Goal: Task Accomplishment & Management: Use online tool/utility

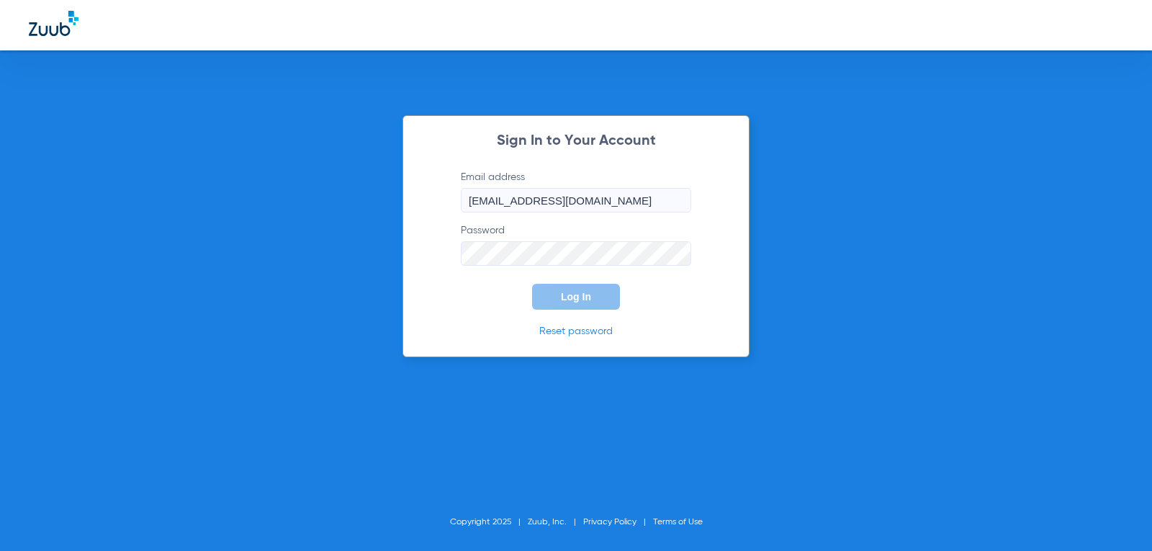
click at [658, 207] on input "[EMAIL_ADDRESS][DOMAIN_NAME]" at bounding box center [576, 200] width 230 height 24
click at [485, 197] on input "[EMAIL_ADDRESS][DOMAIN_NAME]" at bounding box center [576, 200] width 230 height 24
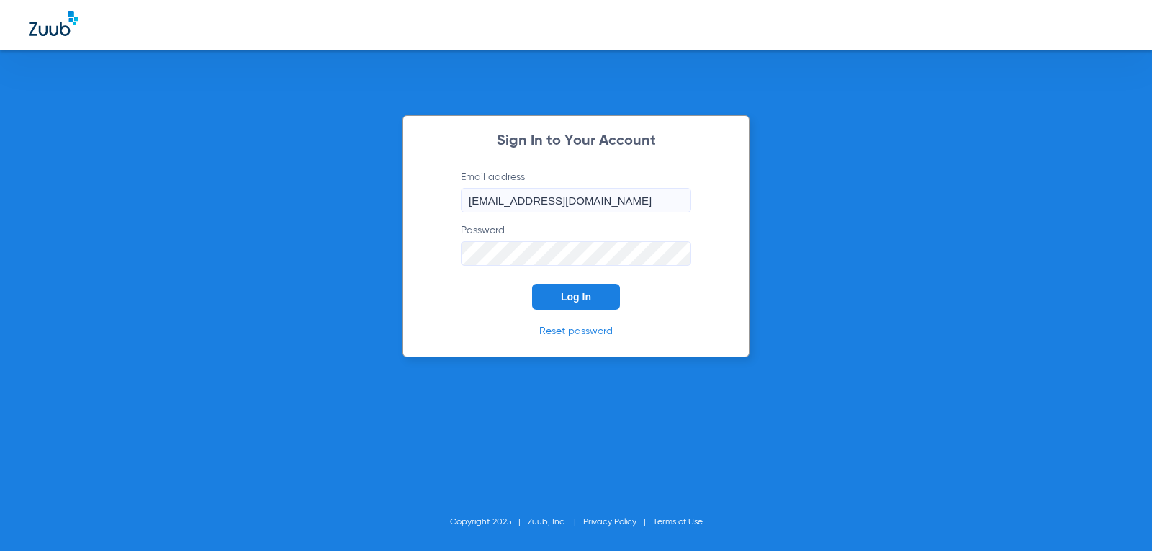
type input "[EMAIL_ADDRESS][DOMAIN_NAME]"
click at [411, 251] on div "Sign In to Your Account Email address [EMAIL_ADDRESS][DOMAIN_NAME] Password Log…" at bounding box center [576, 236] width 347 height 242
click at [532, 284] on button "Log In" at bounding box center [576, 297] width 88 height 26
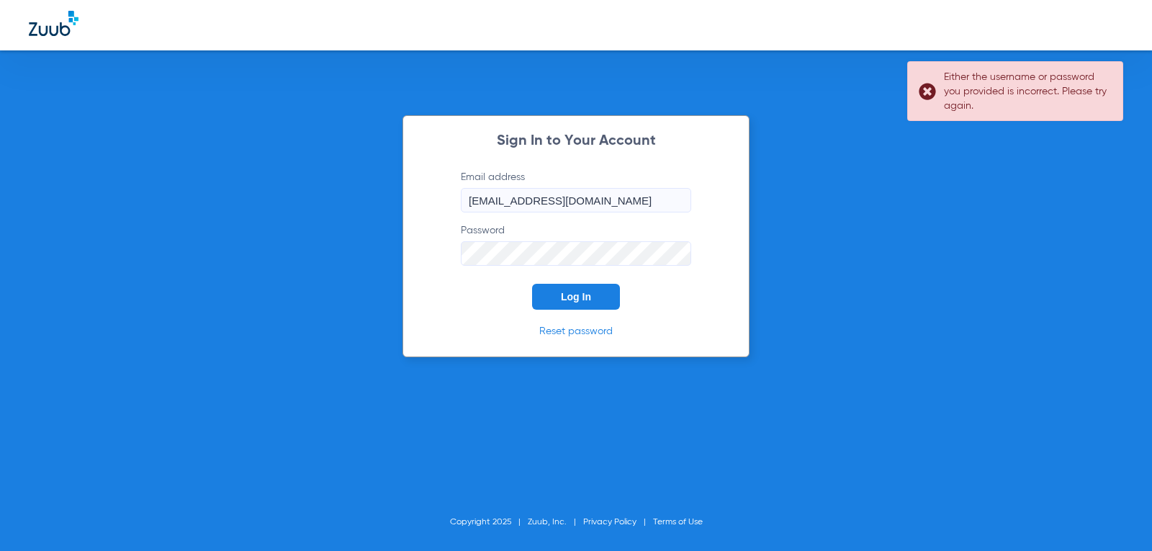
click at [237, 249] on div "Sign In to Your Account Email address [EMAIL_ADDRESS][DOMAIN_NAME] Password Log…" at bounding box center [576, 275] width 1152 height 551
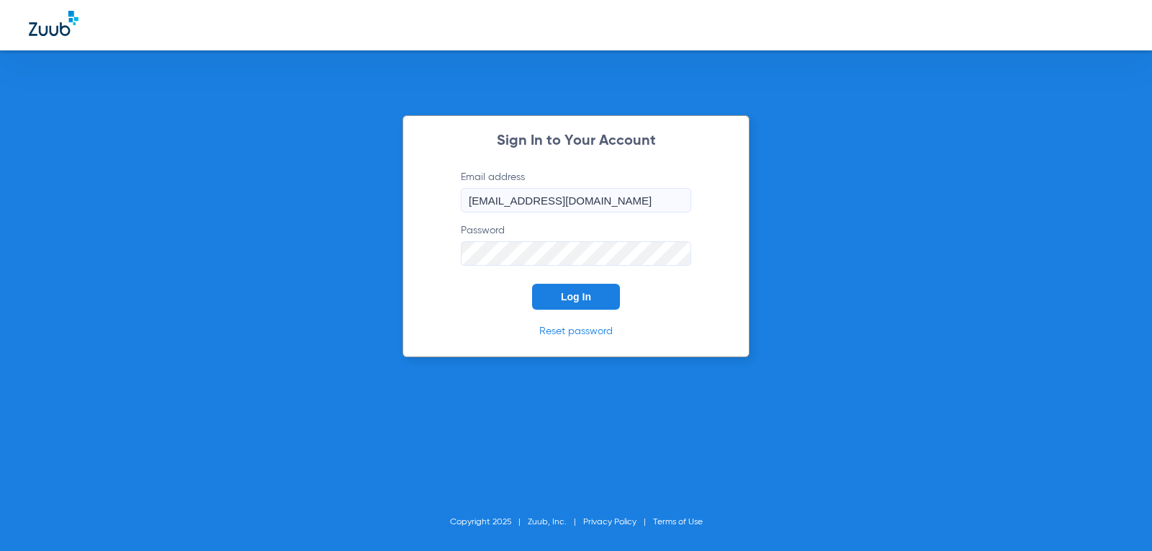
click at [532, 284] on button "Log In" at bounding box center [576, 297] width 88 height 26
click at [568, 291] on span "Log In" at bounding box center [576, 297] width 30 height 12
click at [384, 248] on div "Sign In to Your Account Email address [EMAIL_ADDRESS][DOMAIN_NAME] Password Log…" at bounding box center [576, 275] width 1152 height 551
click at [532, 284] on button "Log In" at bounding box center [576, 297] width 88 height 26
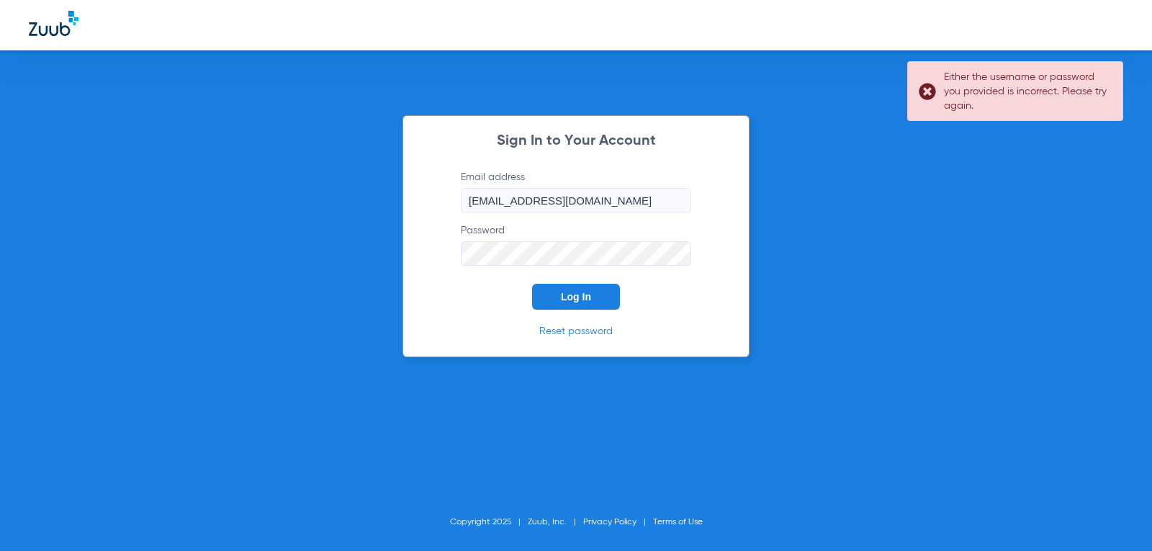
click at [384, 251] on div "Sign In to Your Account Email address [EMAIL_ADDRESS][DOMAIN_NAME] Password Log…" at bounding box center [576, 275] width 1152 height 551
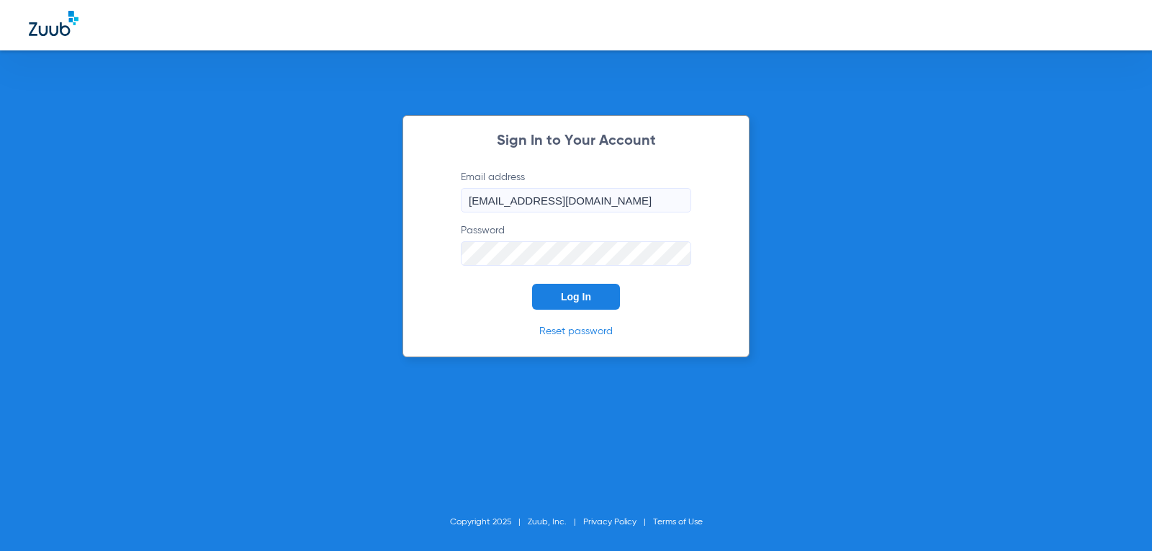
click at [532, 284] on button "Log In" at bounding box center [576, 297] width 88 height 26
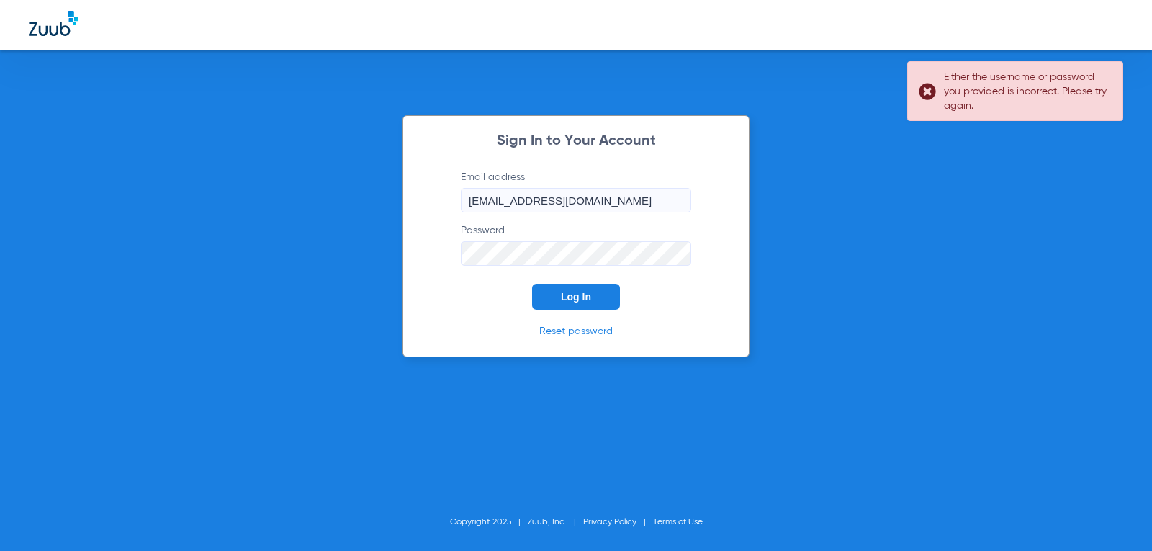
click at [411, 253] on div "Sign In to Your Account Email address [EMAIL_ADDRESS][DOMAIN_NAME] Password Log…" at bounding box center [576, 236] width 347 height 242
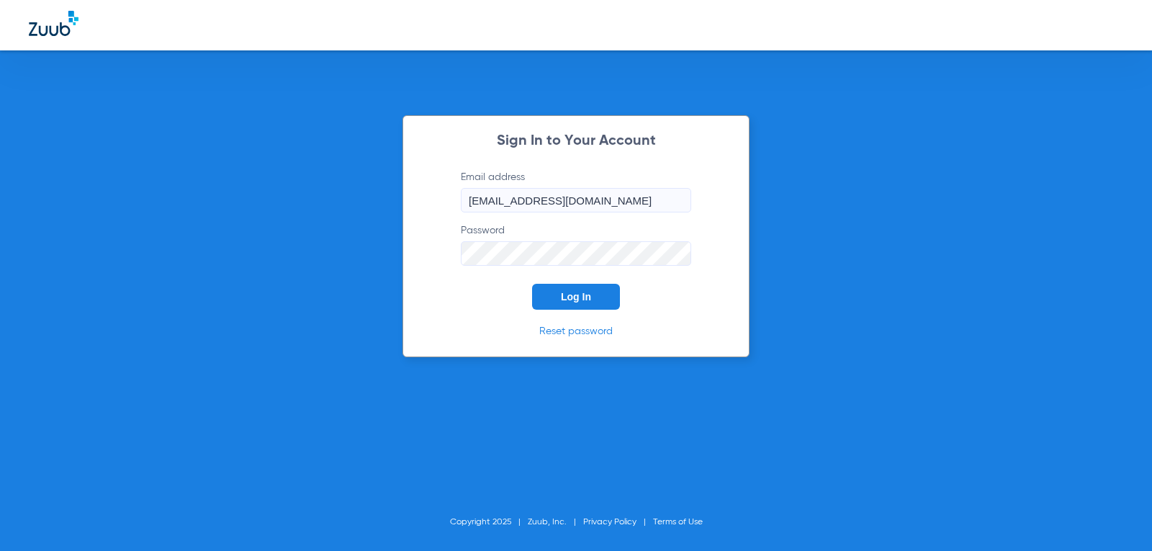
click at [532, 284] on button "Log In" at bounding box center [576, 297] width 88 height 26
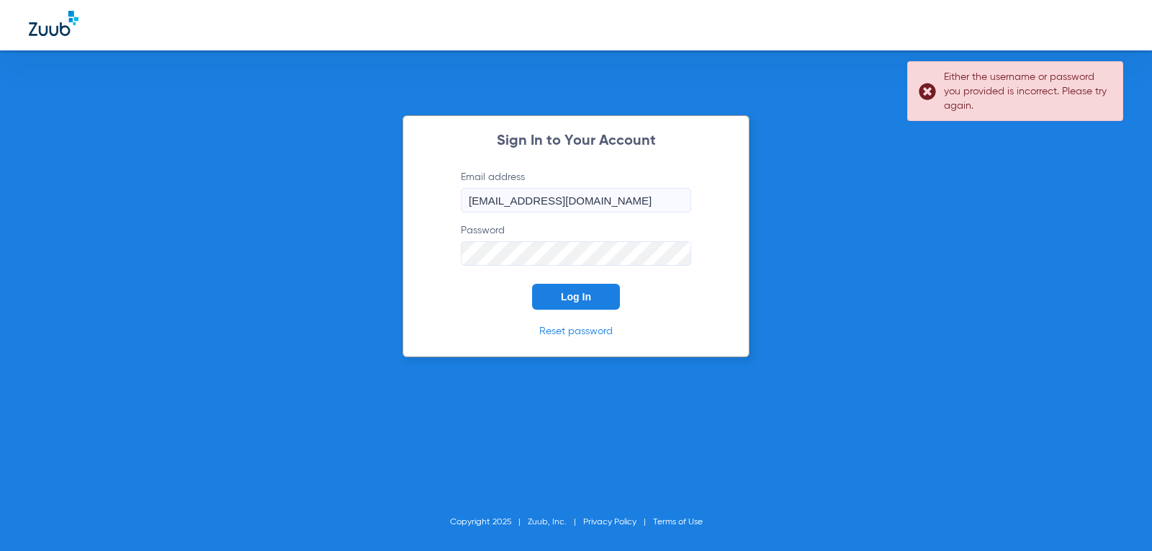
click at [685, 201] on input "[EMAIL_ADDRESS][DOMAIN_NAME]" at bounding box center [576, 200] width 230 height 24
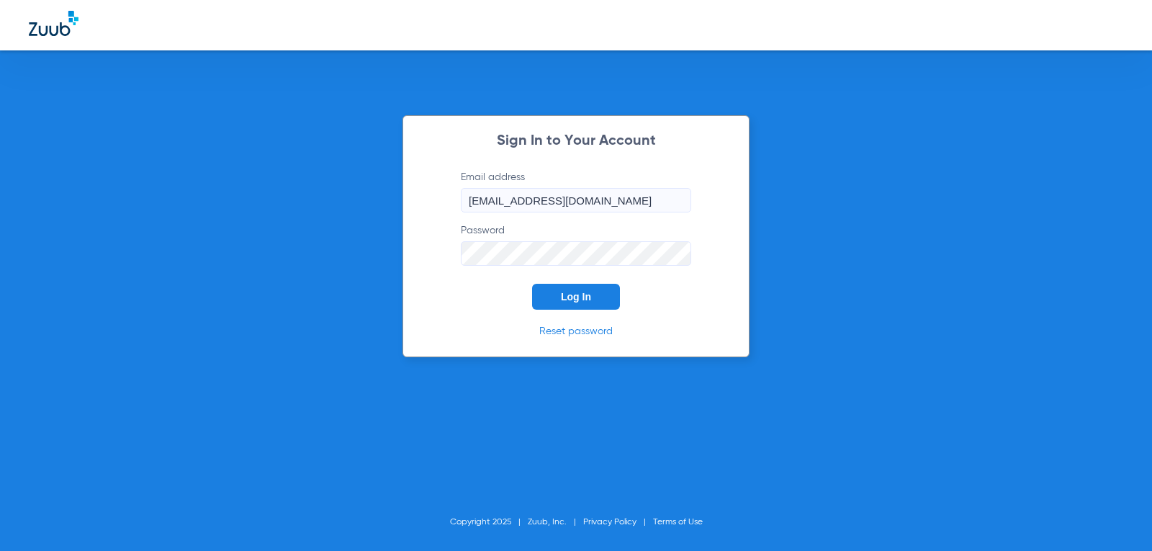
click at [192, 234] on div "Sign In to Your Account Email address [EMAIL_ADDRESS][DOMAIN_NAME] Password Log…" at bounding box center [576, 275] width 1152 height 551
click at [532, 284] on button "Log In" at bounding box center [576, 297] width 88 height 26
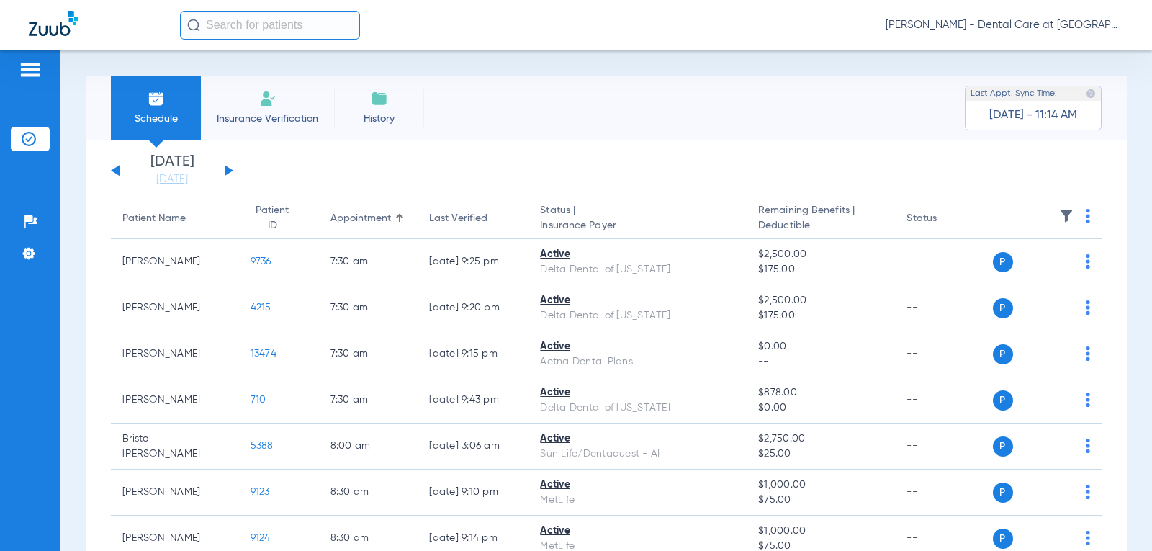
click at [232, 169] on div "[DATE] [DATE] [DATE] [DATE] [DATE] [DATE] [DATE] [DATE] [DATE] [DATE] [DATE] [D…" at bounding box center [172, 171] width 122 height 32
click at [227, 167] on button at bounding box center [229, 170] width 9 height 11
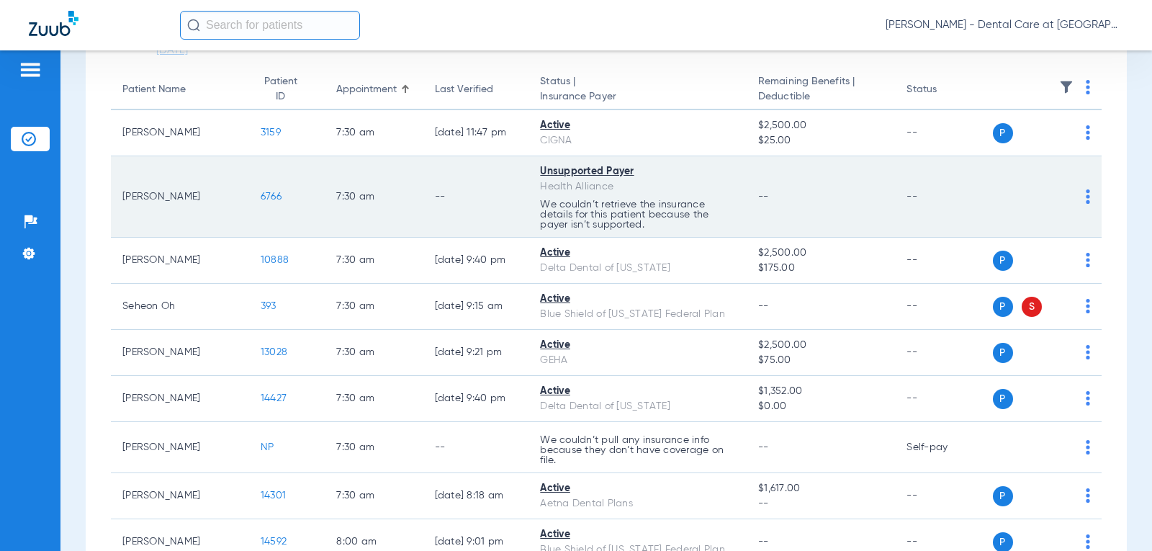
scroll to position [144, 0]
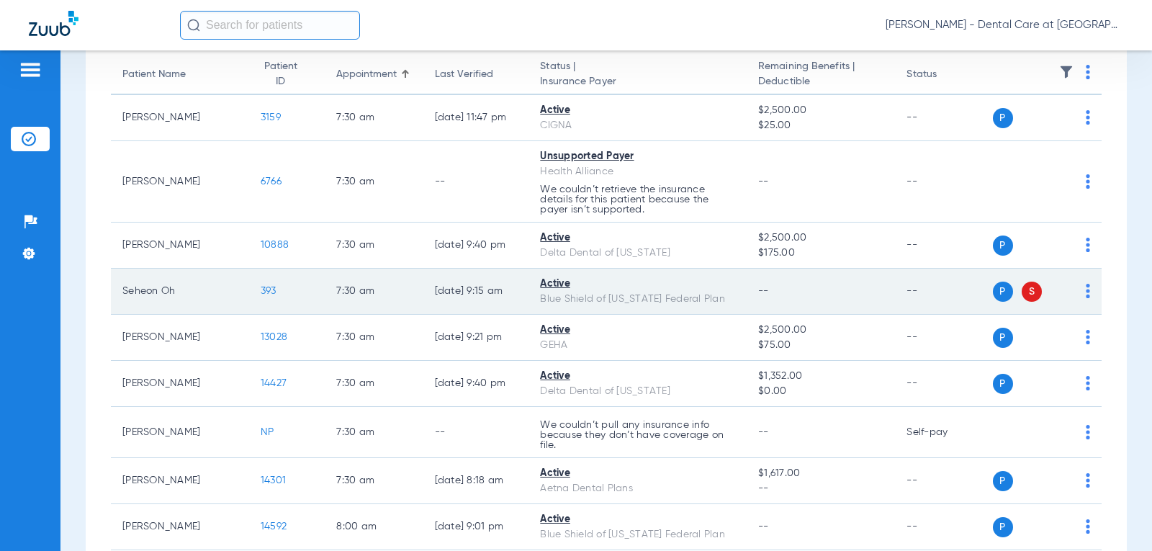
click at [694, 302] on div "Blue Shield of [US_STATE] Federal Plan" at bounding box center [637, 299] width 195 height 15
